Goal: Transaction & Acquisition: Book appointment/travel/reservation

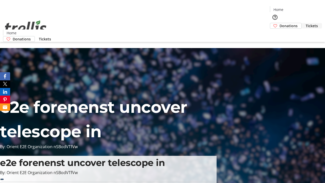
click at [306, 23] on span "Tickets" at bounding box center [312, 25] width 12 height 5
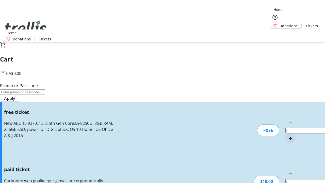
click at [287, 135] on mat-icon "Increment by one" at bounding box center [290, 138] width 6 height 6
type input "1"
